Goal: Task Accomplishment & Management: Use online tool/utility

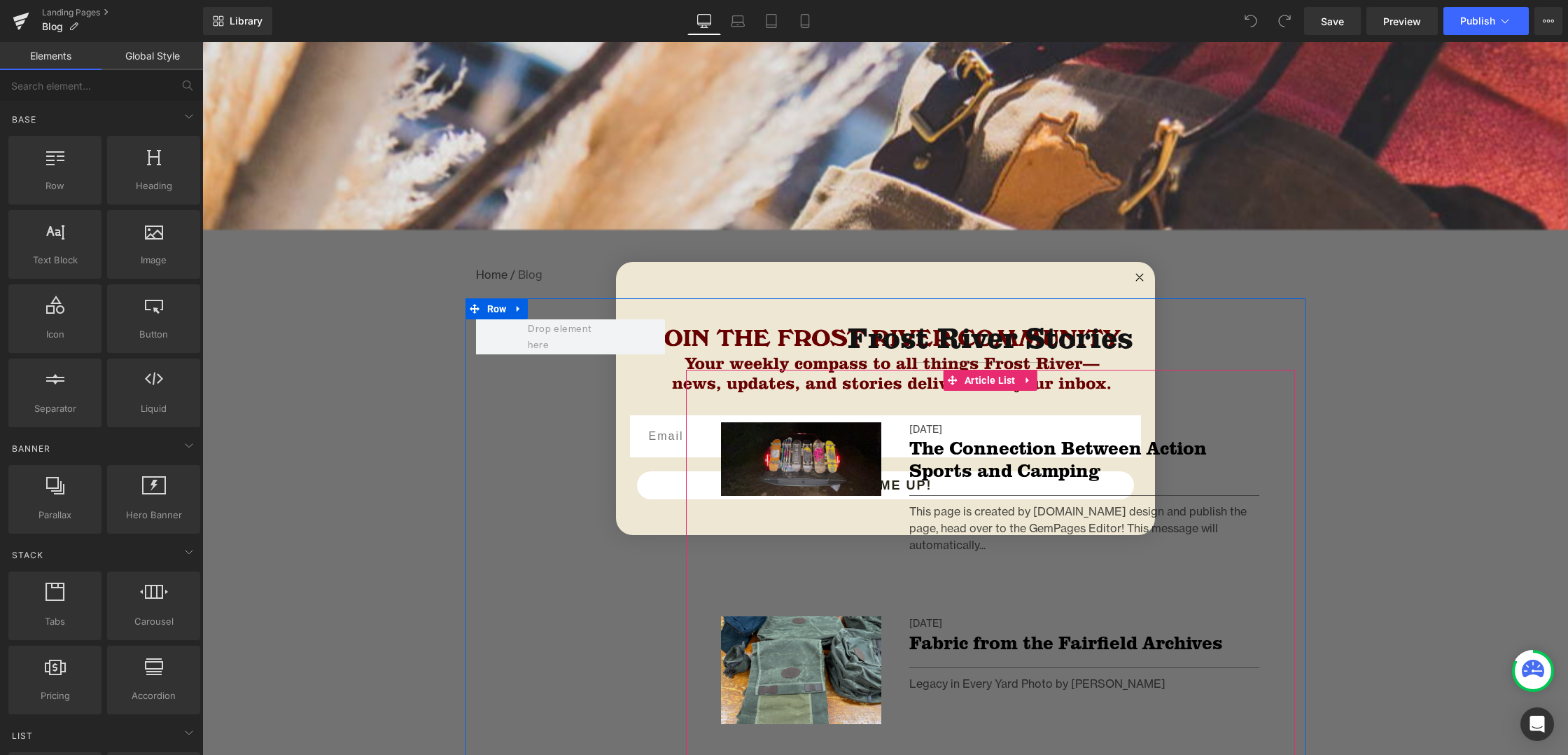
scroll to position [135, 0]
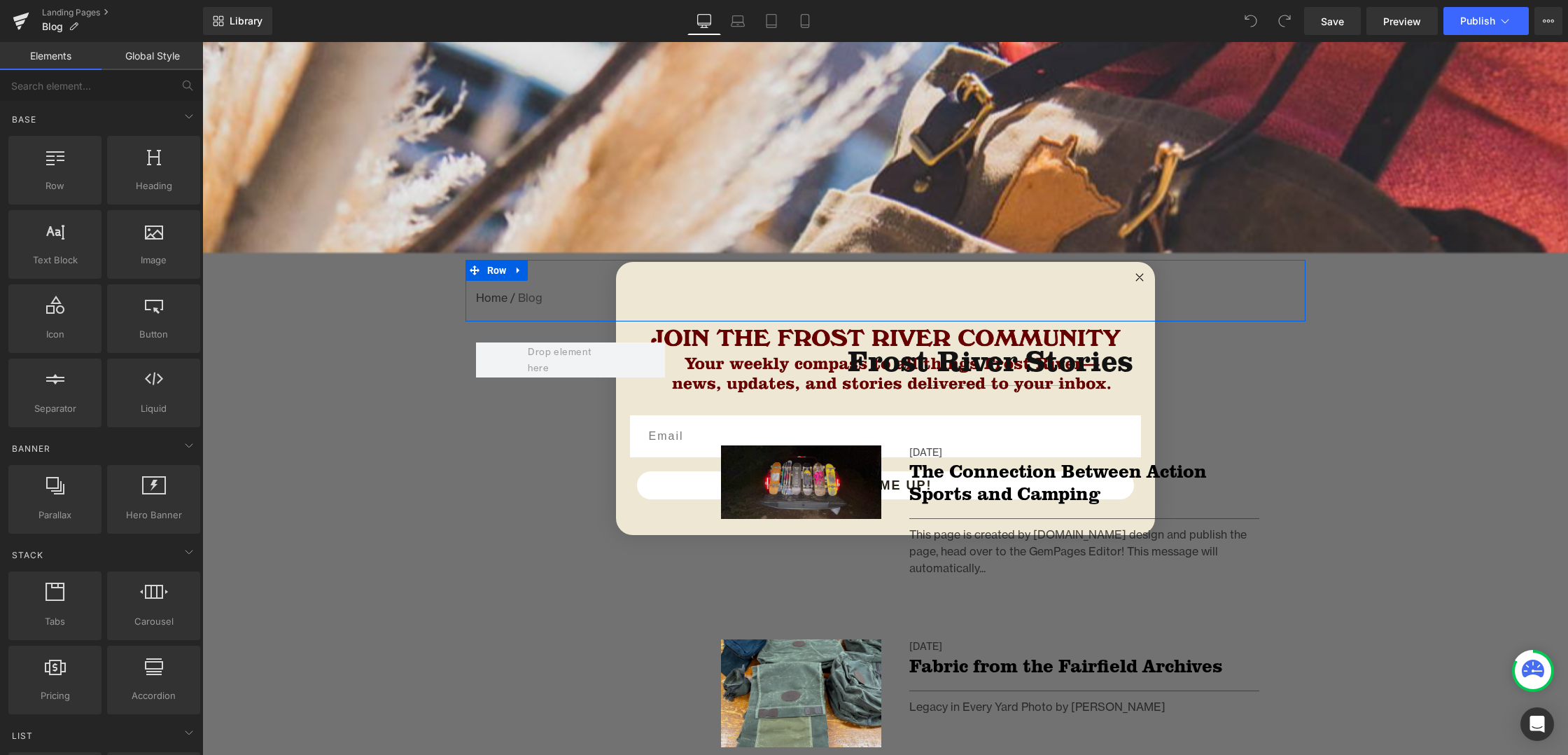
click at [1136, 275] on div "Home / Blog Breadcrumbs Row" at bounding box center [885, 290] width 840 height 62
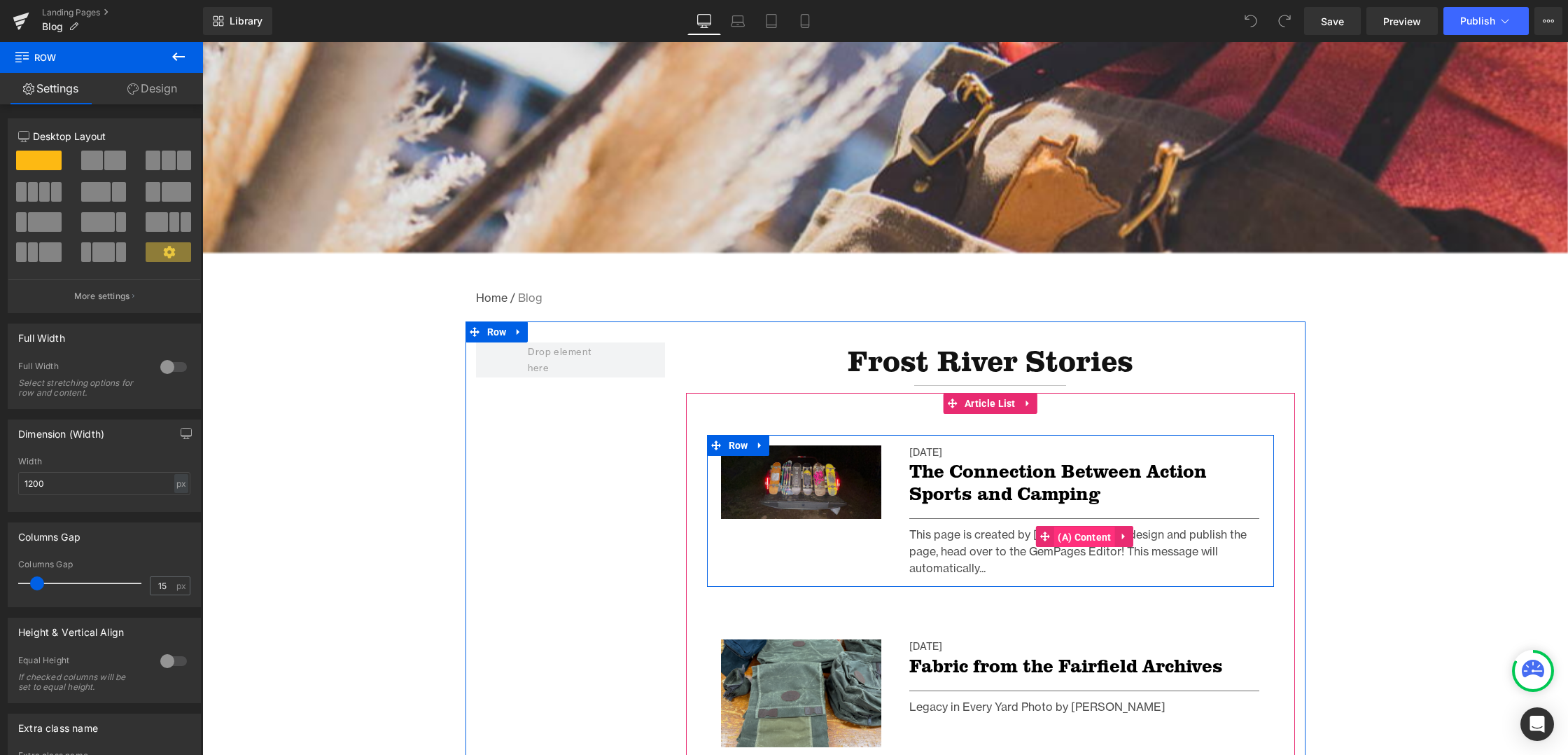
click at [1082, 536] on span "(A) Content" at bounding box center [1084, 536] width 60 height 21
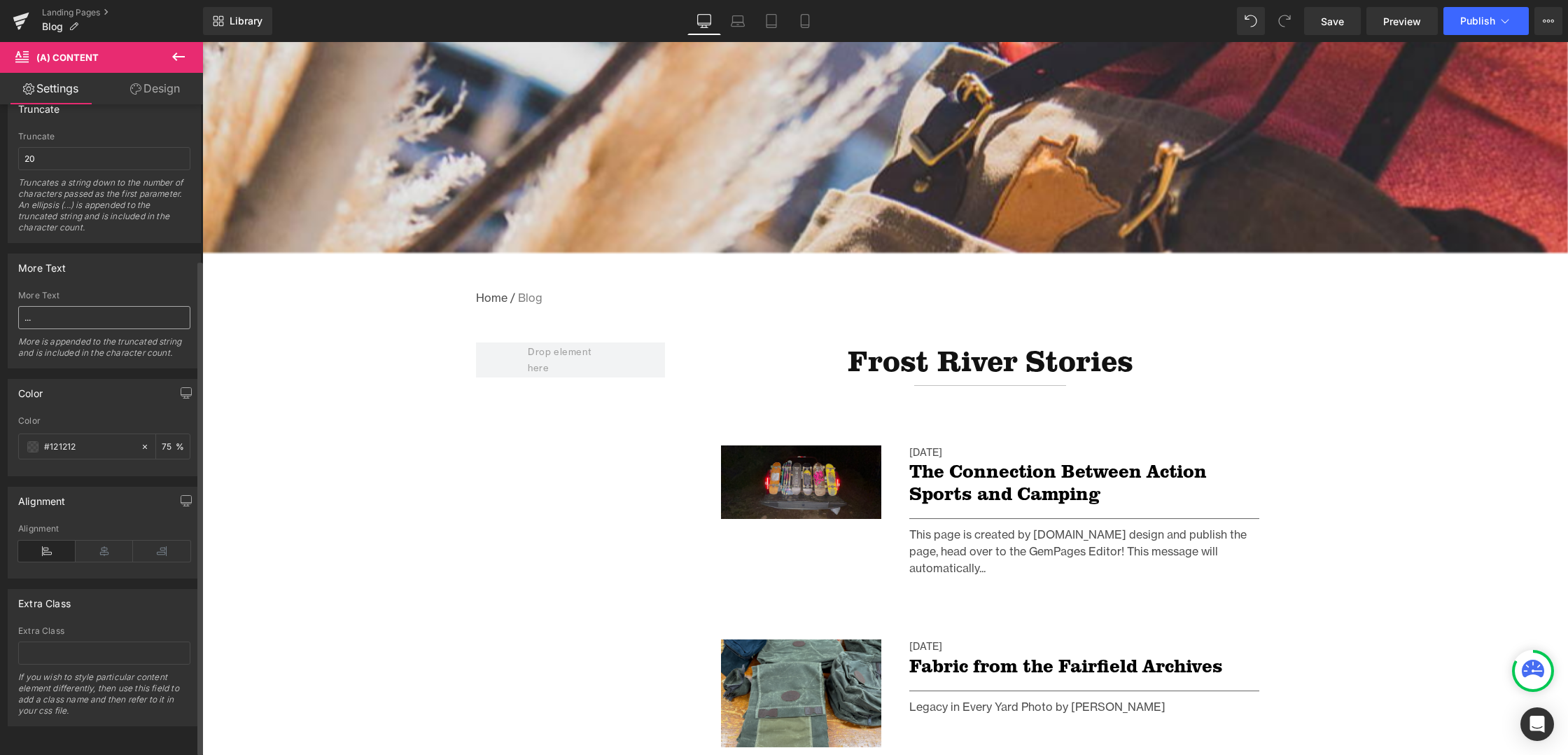
scroll to position [121, 0]
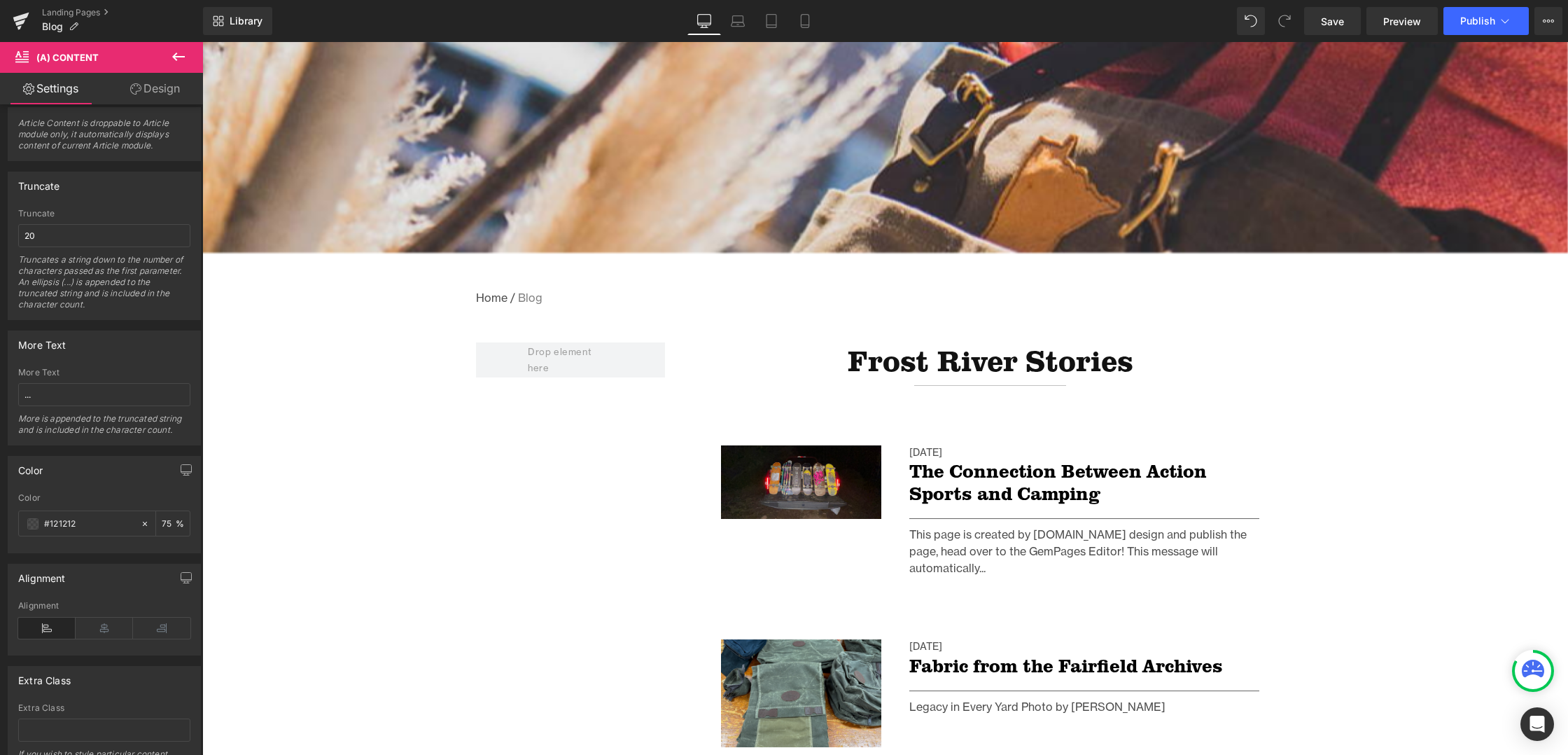
click at [167, 91] on link "Design" at bounding box center [155, 89] width 102 height 32
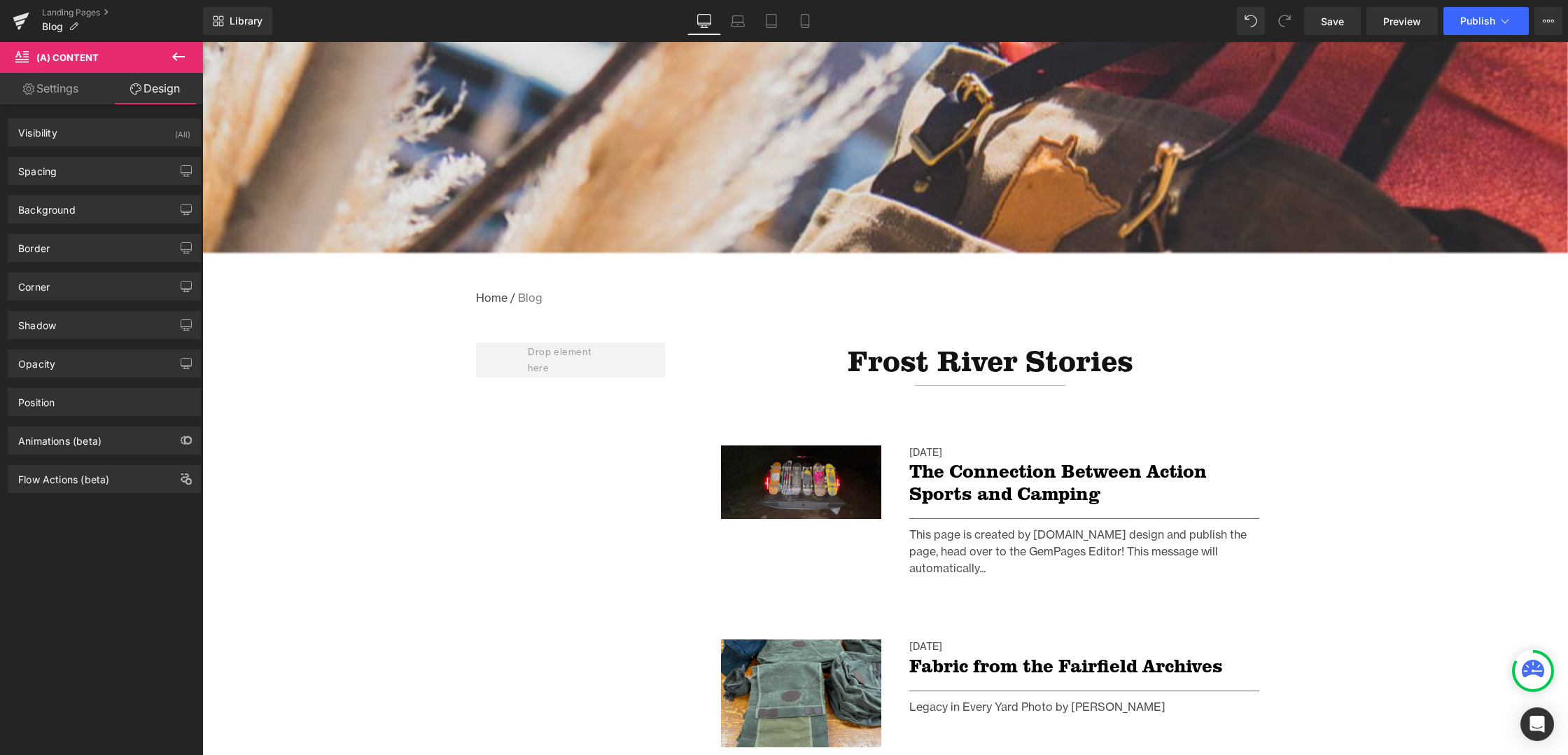
click at [74, 88] on link "Settings" at bounding box center [50, 89] width 102 height 32
type input "75"
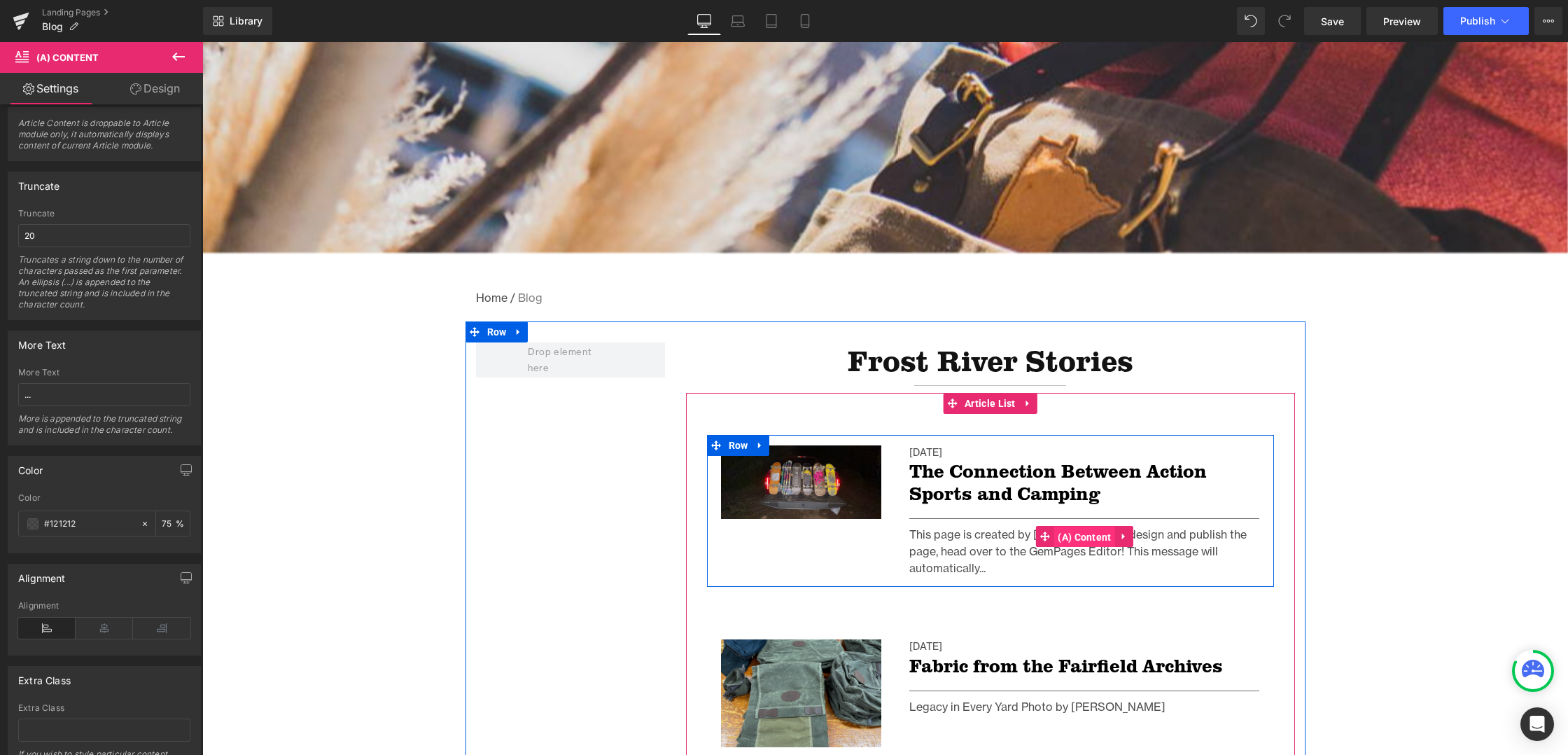
click at [1083, 535] on span "(A) Content" at bounding box center [1084, 536] width 60 height 21
click at [1125, 532] on icon at bounding box center [1125, 536] width 10 height 11
click at [1131, 534] on icon at bounding box center [1133, 536] width 10 height 11
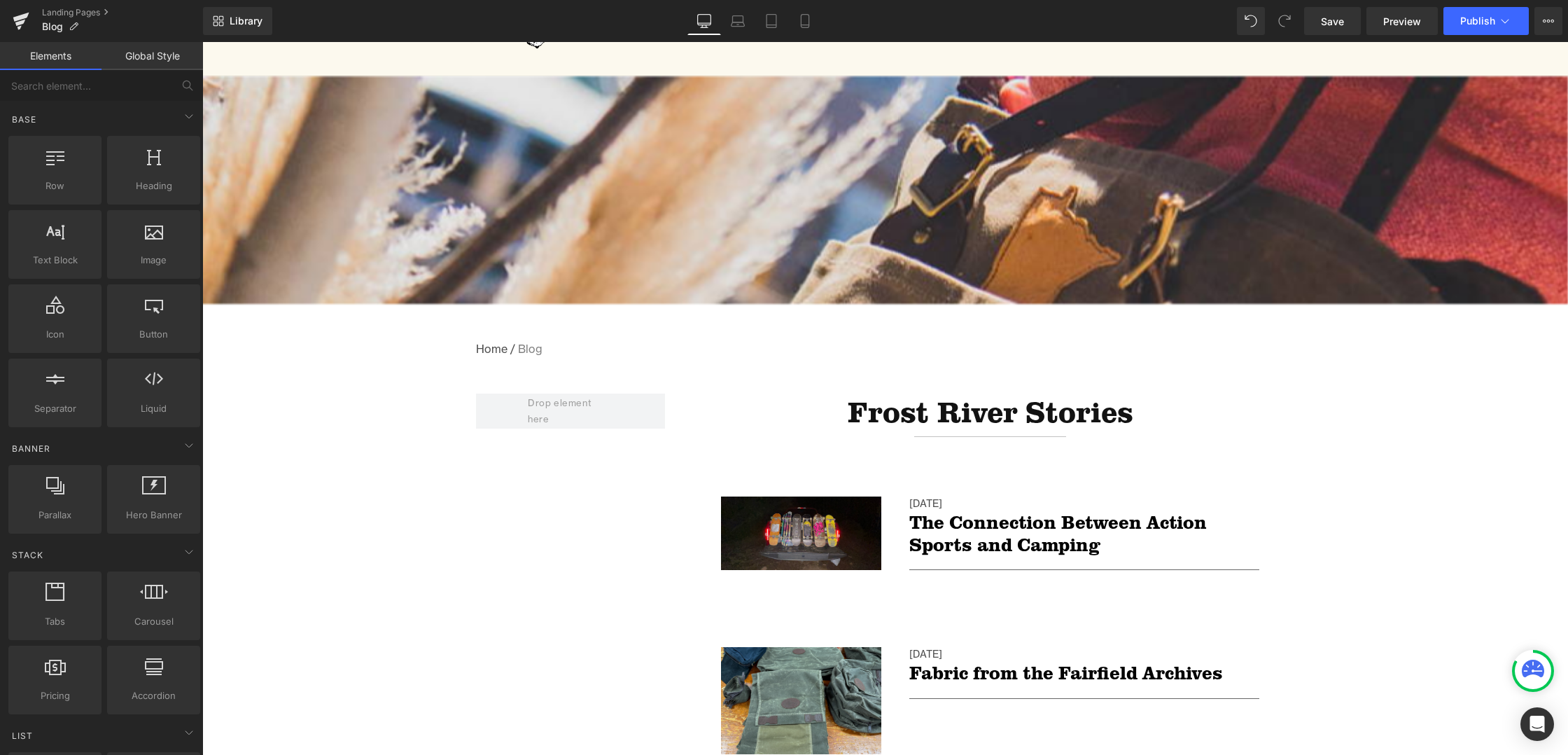
scroll to position [0, 0]
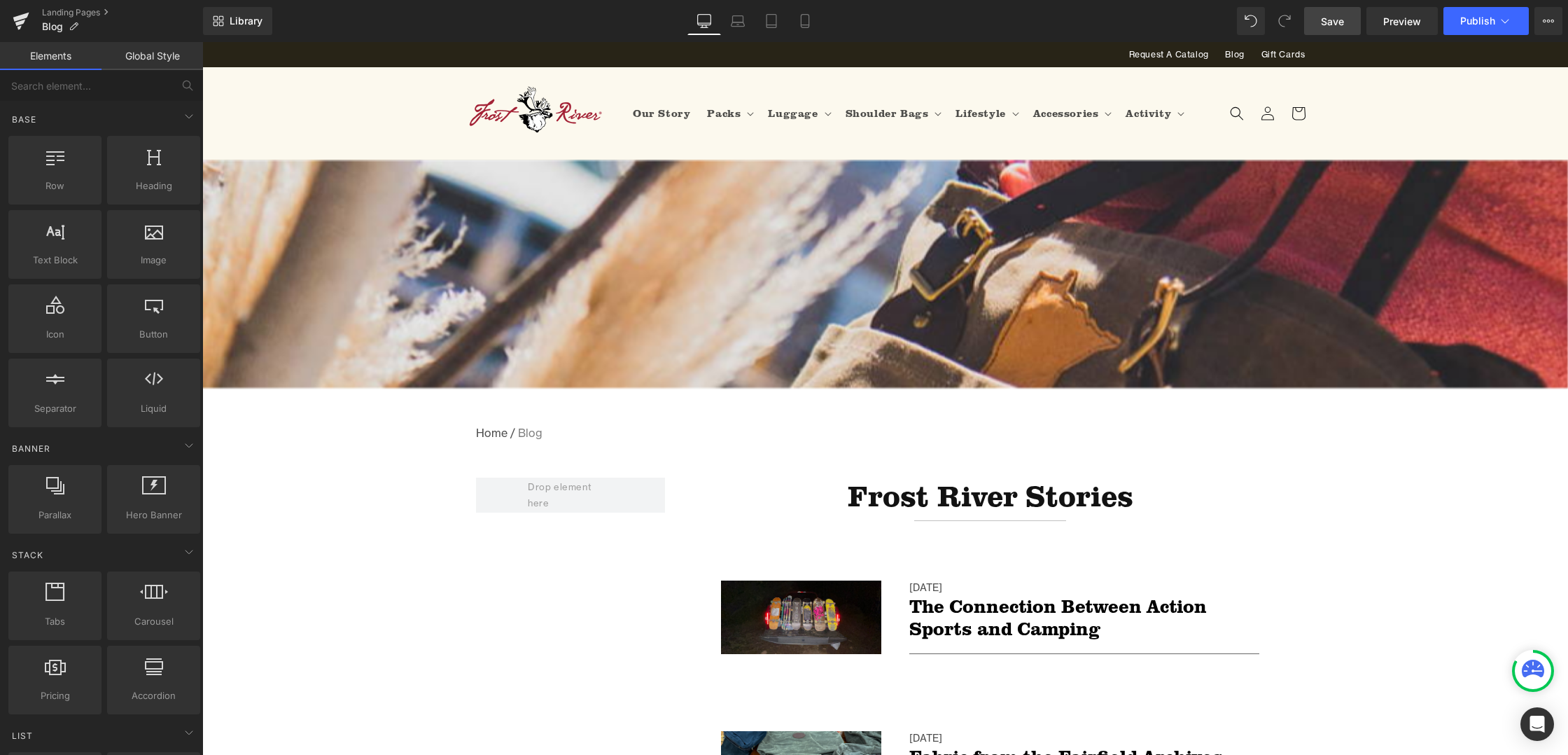
click at [1342, 18] on span "Save" at bounding box center [1331, 21] width 23 height 15
click at [1478, 21] on span "Publish" at bounding box center [1478, 21] width 35 height 11
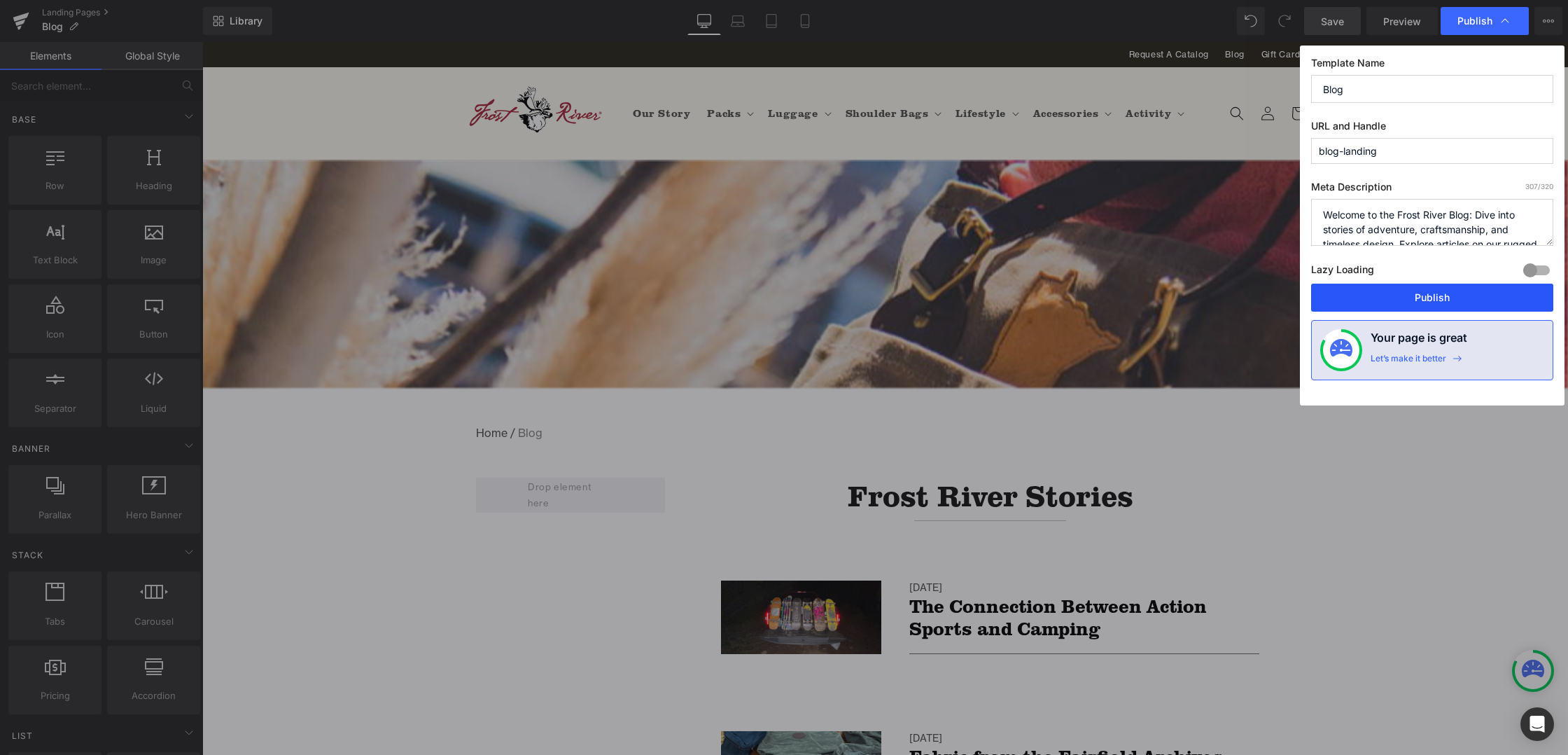
click at [1329, 301] on button "Publish" at bounding box center [1432, 298] width 242 height 28
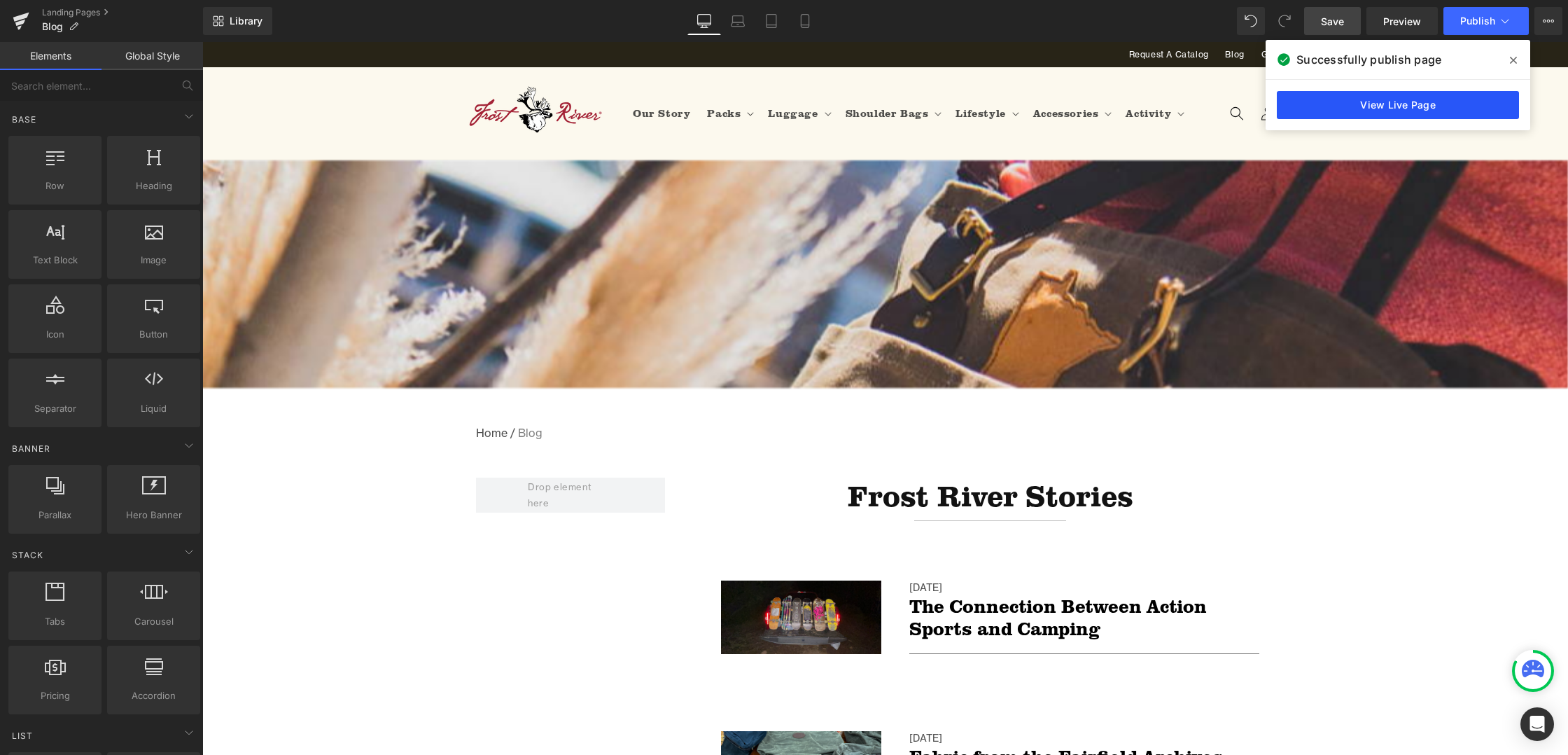
click at [1461, 107] on link "View Live Page" at bounding box center [1398, 104] width 242 height 28
